Goal: Information Seeking & Learning: Learn about a topic

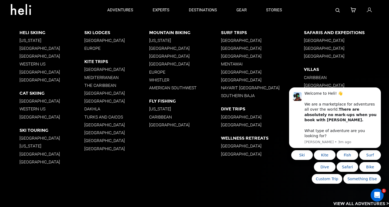
click at [166, 63] on p "[GEOGRAPHIC_DATA]" at bounding box center [185, 64] width 72 height 5
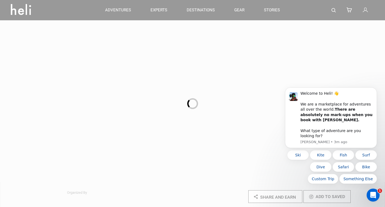
click at [25, 10] on div at bounding box center [192, 103] width 385 height 207
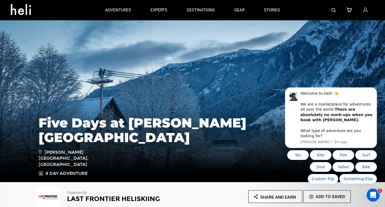
click at [20, 8] on icon at bounding box center [23, 8] width 24 height 9
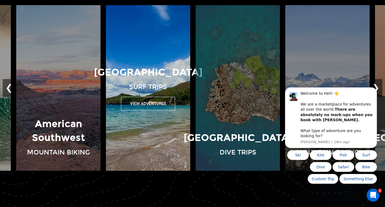
scroll to position [389, 0]
click at [165, 139] on img at bounding box center [148, 87] width 90 height 165
click at [152, 99] on button "View Adventures" at bounding box center [148, 103] width 54 height 14
click at [149, 101] on button "View Adventures" at bounding box center [148, 103] width 54 height 14
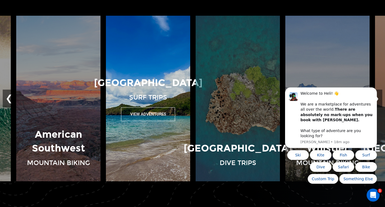
scroll to position [380, 0]
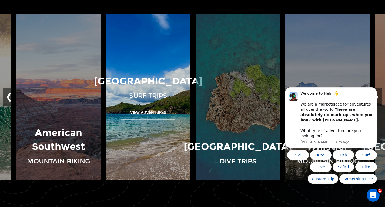
click at [144, 111] on button "View Adventures" at bounding box center [148, 113] width 54 height 14
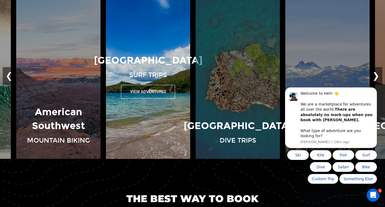
scroll to position [402, 0]
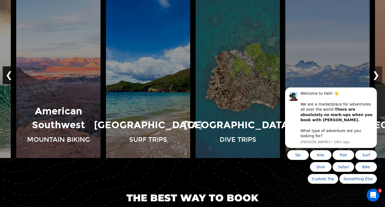
click at [9, 72] on button "❮" at bounding box center [9, 75] width 13 height 18
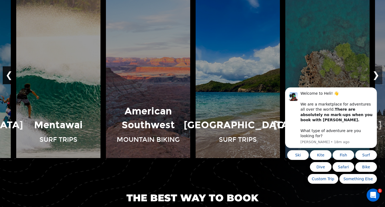
click at [9, 72] on button "❮" at bounding box center [9, 75] width 13 height 18
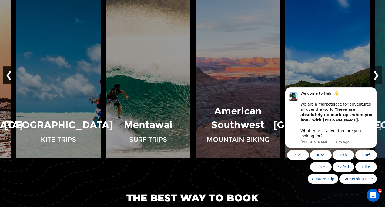
click at [9, 72] on button "❮" at bounding box center [9, 75] width 13 height 18
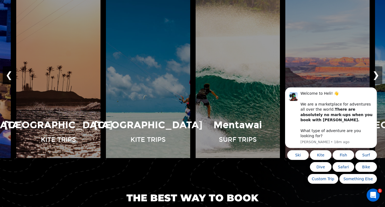
click at [9, 72] on button "❮" at bounding box center [9, 75] width 13 height 18
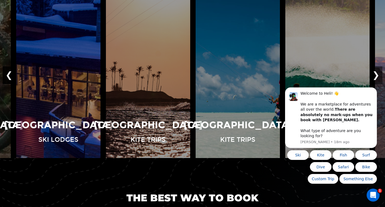
click at [9, 72] on button "❮" at bounding box center [9, 75] width 13 height 18
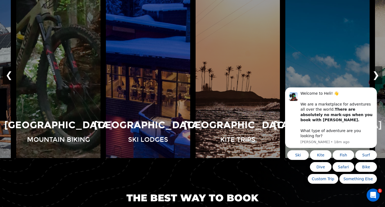
click at [9, 72] on button "❮" at bounding box center [9, 75] width 13 height 18
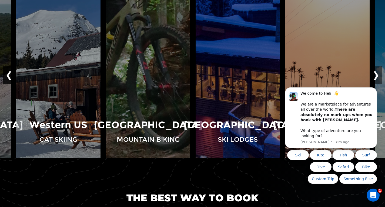
click at [9, 72] on button "❮" at bounding box center [9, 75] width 13 height 18
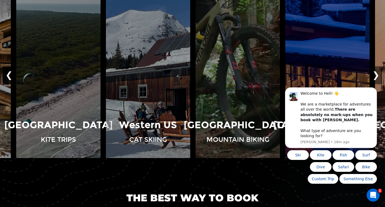
click at [9, 72] on button "❮" at bounding box center [9, 75] width 13 height 18
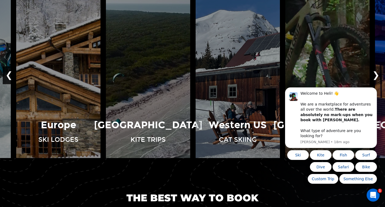
click at [9, 72] on button "❮" at bounding box center [9, 75] width 13 height 18
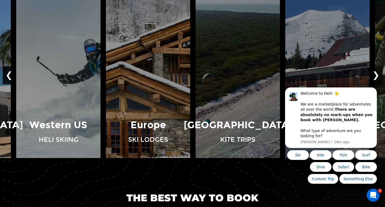
click at [9, 72] on button "❮" at bounding box center [9, 75] width 13 height 18
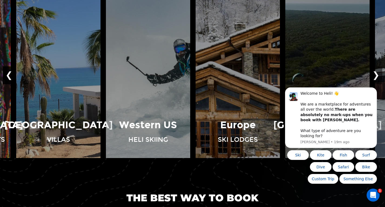
click at [9, 72] on button "❮" at bounding box center [9, 75] width 13 height 18
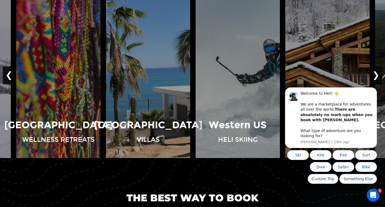
click at [9, 72] on button "❮" at bounding box center [9, 75] width 13 height 18
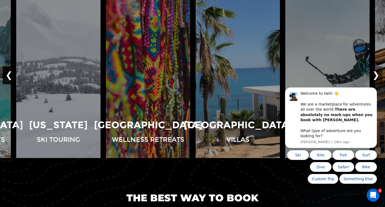
click at [9, 72] on button "❮" at bounding box center [9, 75] width 13 height 18
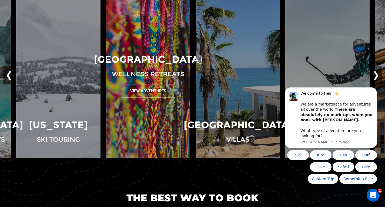
click at [151, 92] on button "View Adventures" at bounding box center [148, 91] width 54 height 14
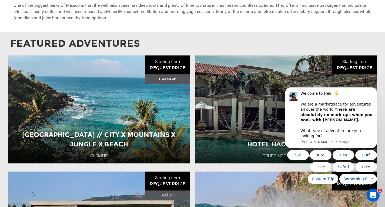
scroll to position [369, 0]
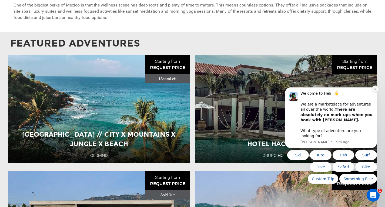
click at [376, 91] on icon "Dismiss notification" at bounding box center [375, 89] width 3 height 3
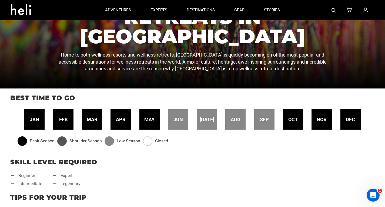
scroll to position [0, 0]
